Goal: Task Accomplishment & Management: Manage account settings

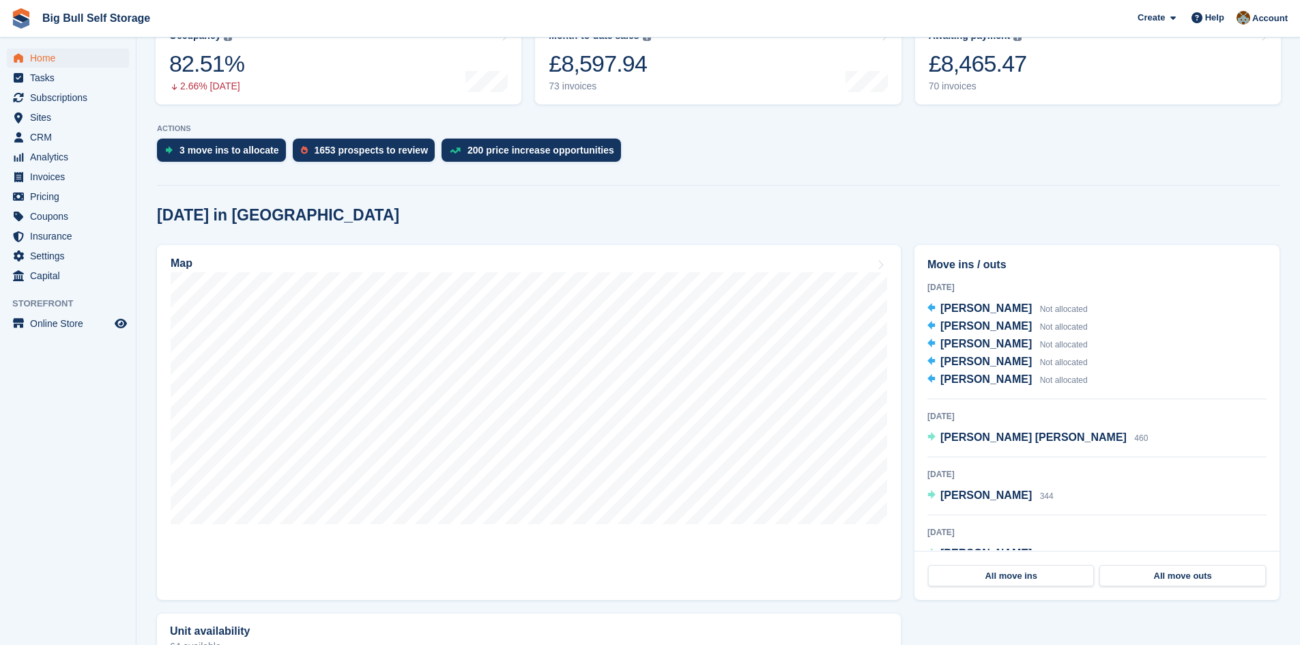
scroll to position [205, 0]
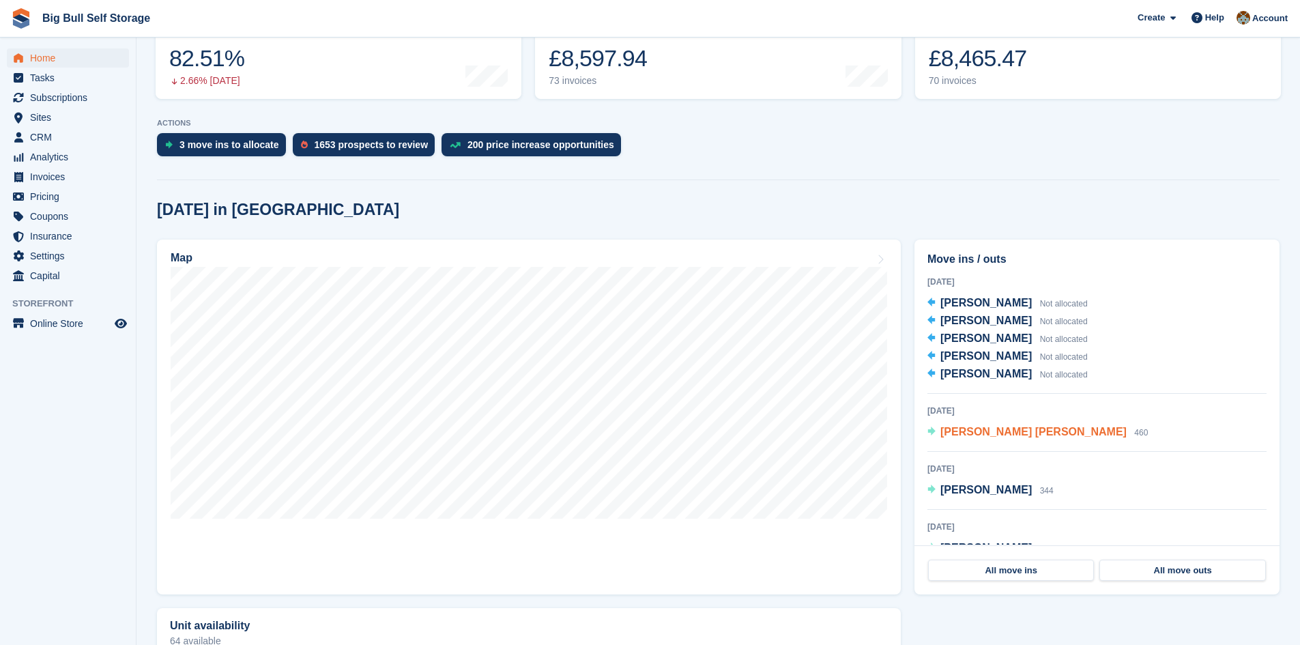
click at [995, 435] on span "[PERSON_NAME] [PERSON_NAME]" at bounding box center [1034, 432] width 186 height 12
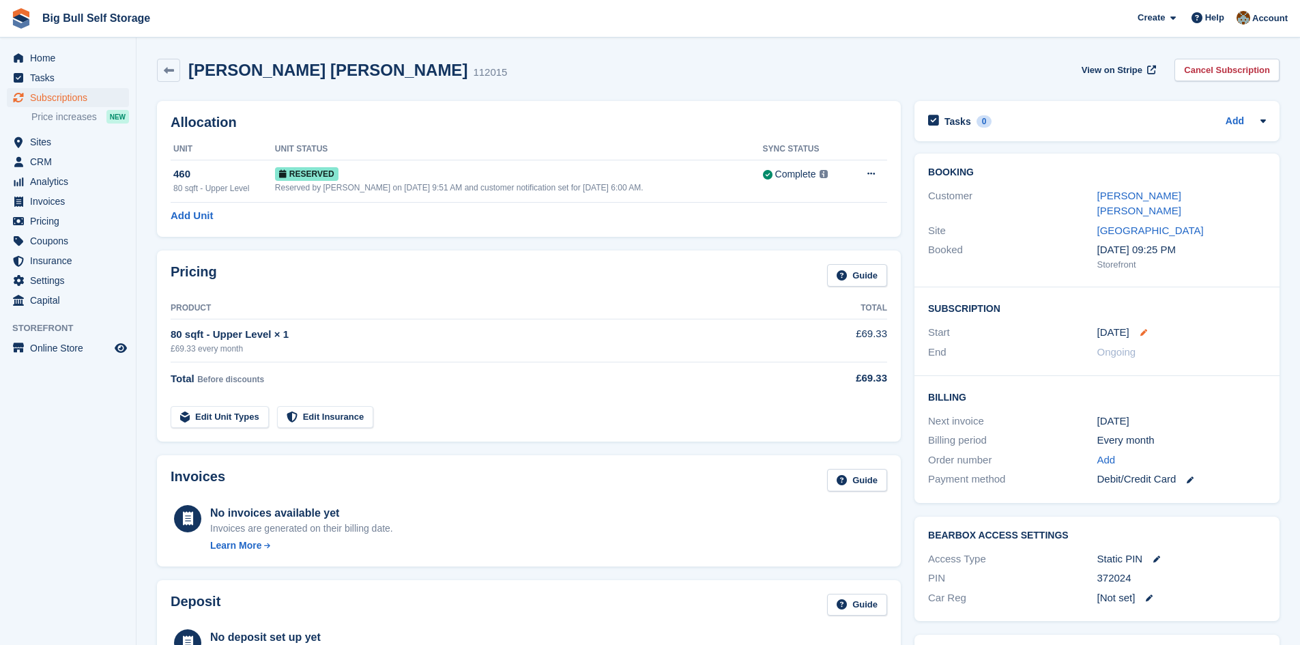
click at [1141, 329] on icon at bounding box center [1144, 332] width 7 height 7
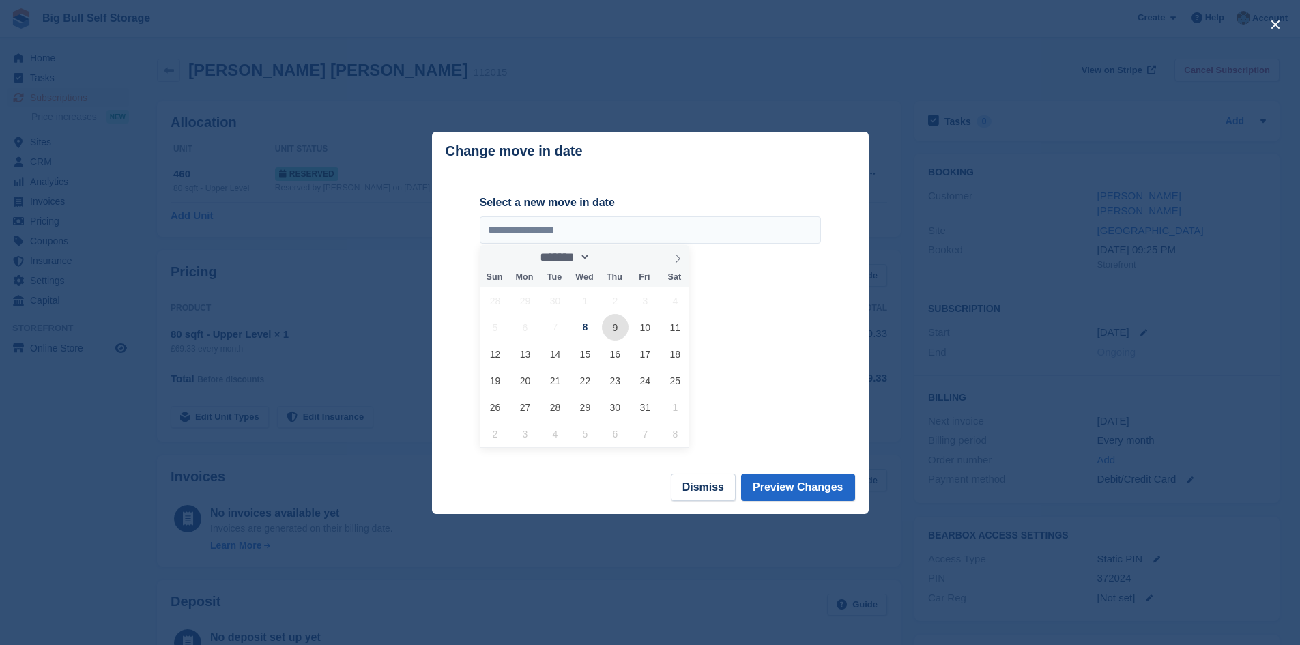
click at [618, 327] on span "9" at bounding box center [615, 327] width 27 height 27
type input "**********"
click at [820, 490] on button "Preview Changes" at bounding box center [798, 487] width 114 height 27
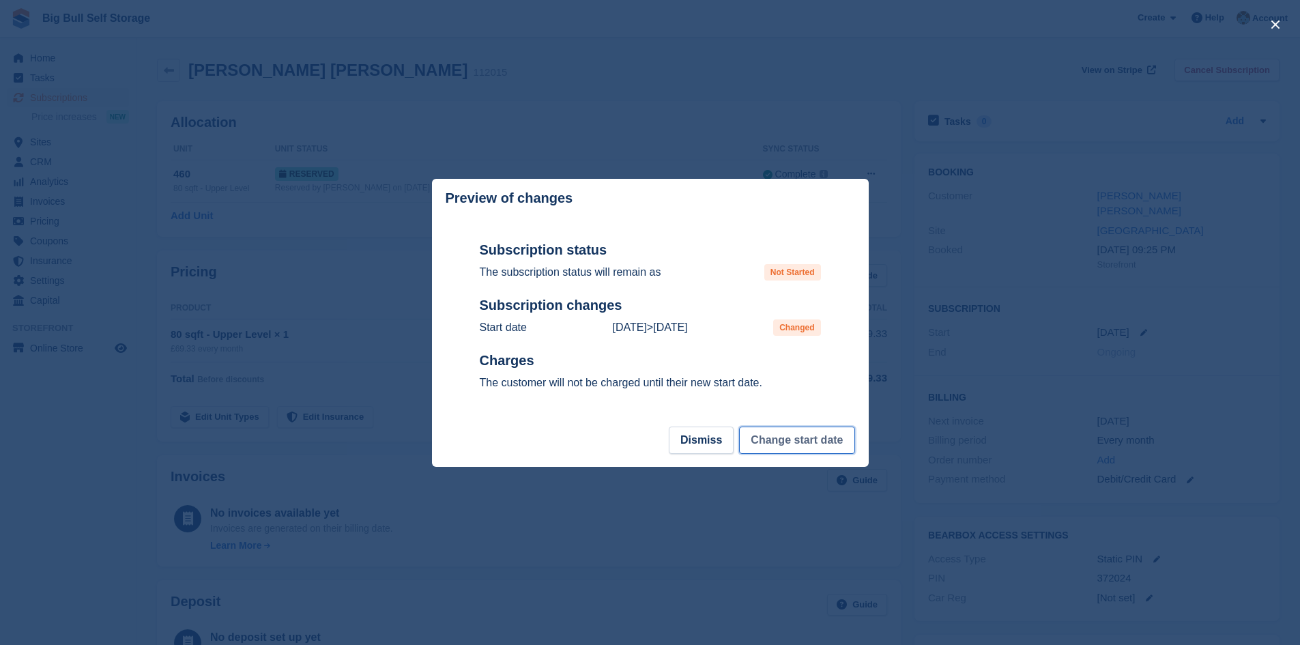
click at [812, 440] on button "Change start date" at bounding box center [796, 440] width 115 height 27
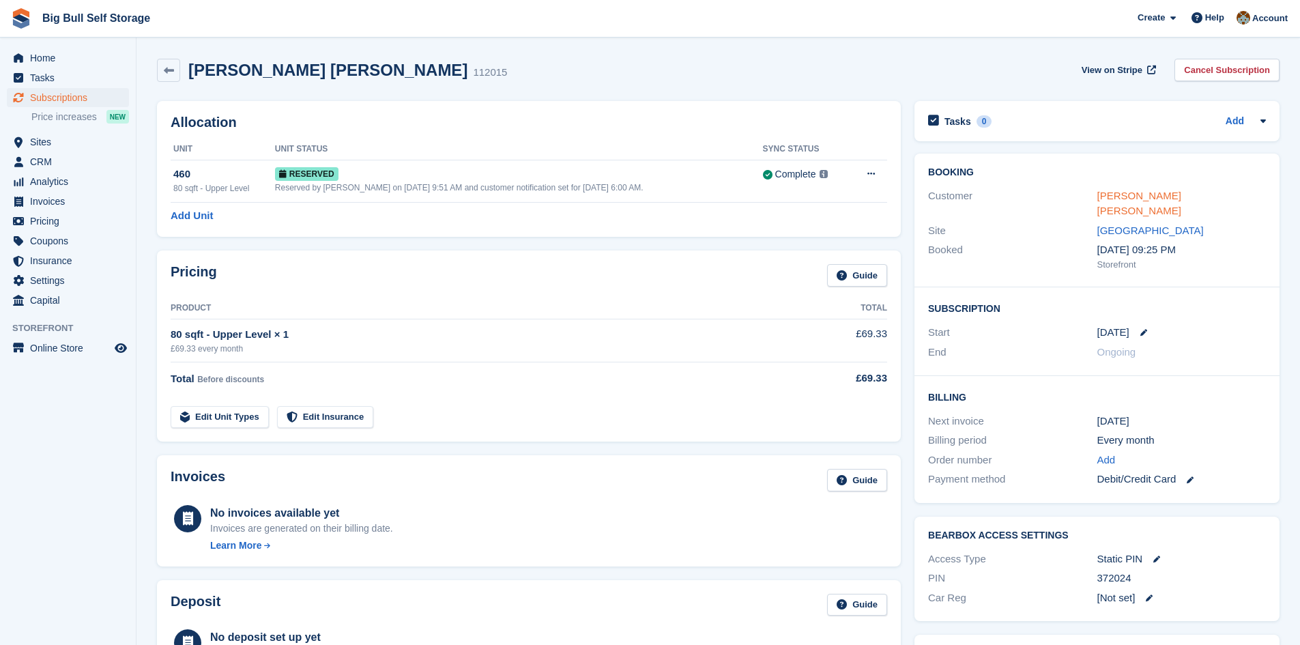
click at [1141, 197] on link "[PERSON_NAME] [PERSON_NAME]" at bounding box center [1140, 203] width 84 height 27
